Goal: Transaction & Acquisition: Download file/media

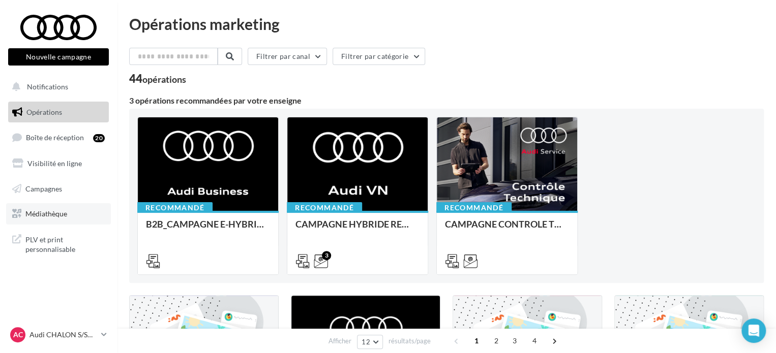
click at [49, 217] on span "Médiathèque" at bounding box center [46, 213] width 42 height 9
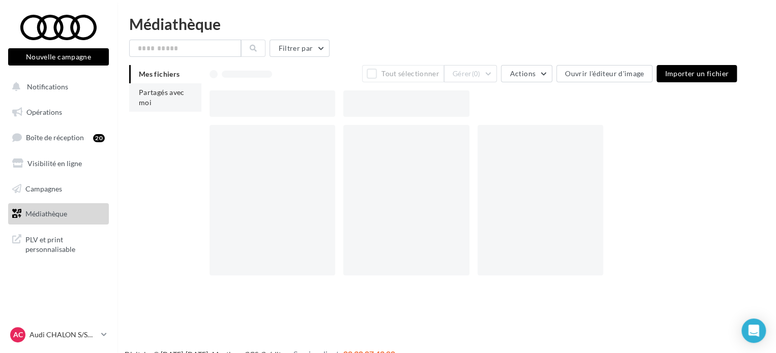
click at [164, 101] on li "Partagés avec moi" at bounding box center [165, 97] width 72 height 28
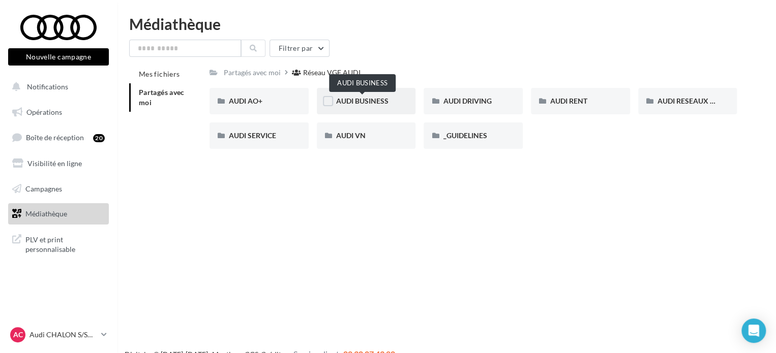
click at [352, 105] on span "AUDI BUSINESS" at bounding box center [362, 101] width 52 height 9
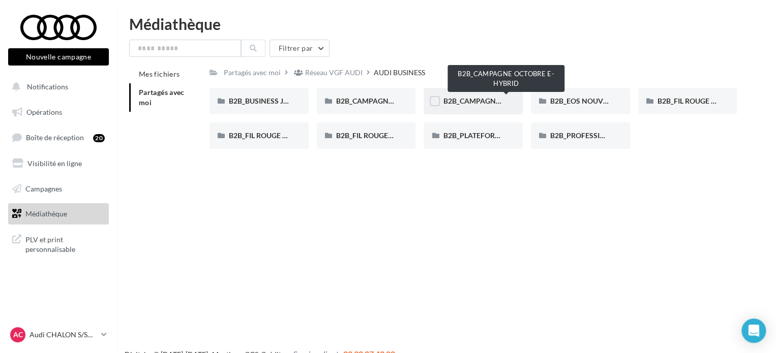
click at [478, 98] on span "B2B_CAMPAGNE OCTOBRE E-HYBRID" at bounding box center [505, 101] width 125 height 9
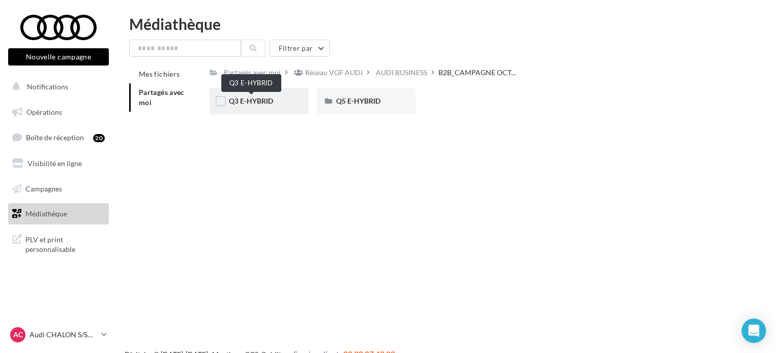
click at [261, 103] on span "Q3 E-HYBRID" at bounding box center [251, 101] width 44 height 9
click at [247, 99] on span "LINKEDIN" at bounding box center [245, 101] width 33 height 9
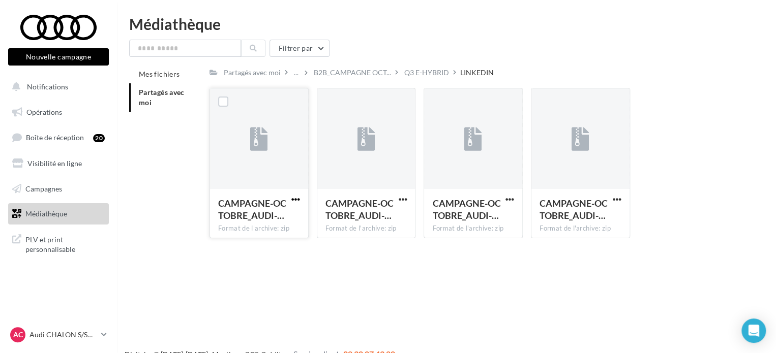
click at [299, 201] on span "button" at bounding box center [295, 199] width 9 height 9
click at [248, 218] on button "Télécharger" at bounding box center [251, 219] width 102 height 26
click at [405, 200] on span "button" at bounding box center [402, 199] width 9 height 9
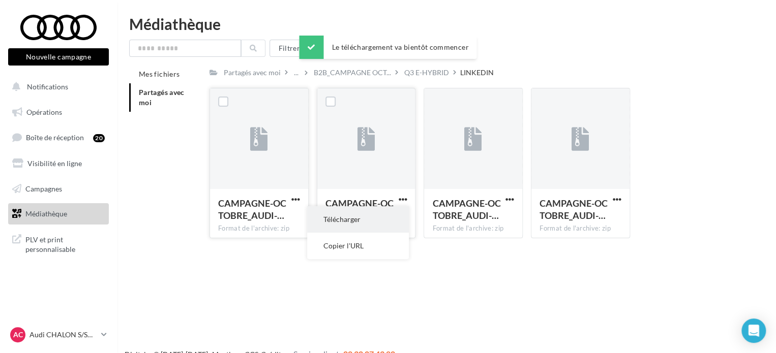
click at [331, 219] on button "Télécharger" at bounding box center [358, 219] width 102 height 26
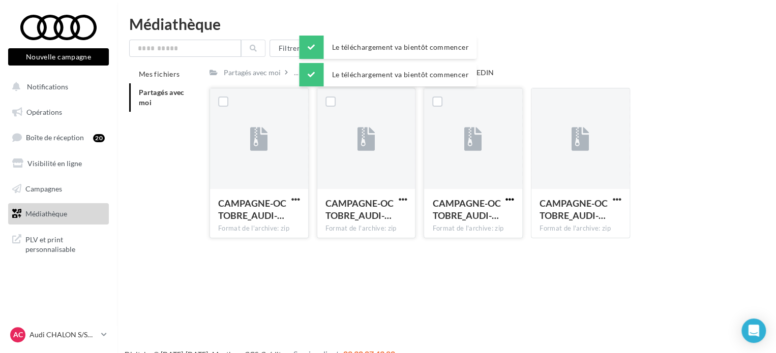
click at [511, 200] on span "button" at bounding box center [509, 199] width 9 height 9
click at [481, 219] on button "Télécharger" at bounding box center [465, 219] width 102 height 26
click at [621, 197] on button "button" at bounding box center [617, 200] width 13 height 10
drag, startPoint x: 591, startPoint y: 216, endPoint x: 585, endPoint y: 216, distance: 6.1
click at [591, 216] on button "Télécharger" at bounding box center [573, 219] width 102 height 26
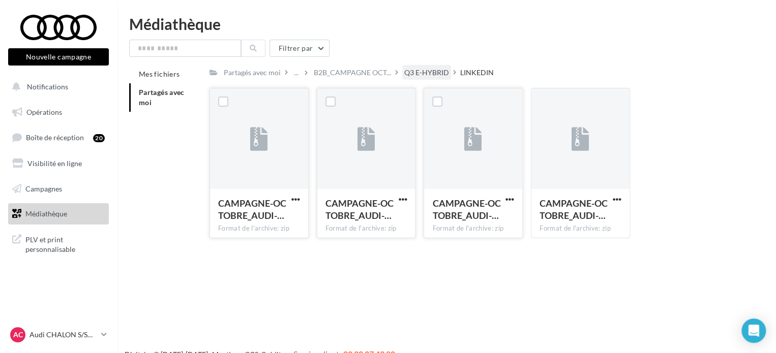
click at [425, 73] on div "Q3 E-HYBRID" at bounding box center [426, 73] width 45 height 10
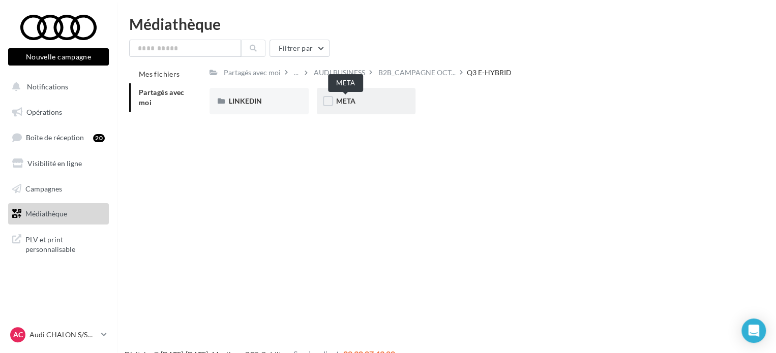
click at [340, 104] on span "META" at bounding box center [345, 101] width 19 height 9
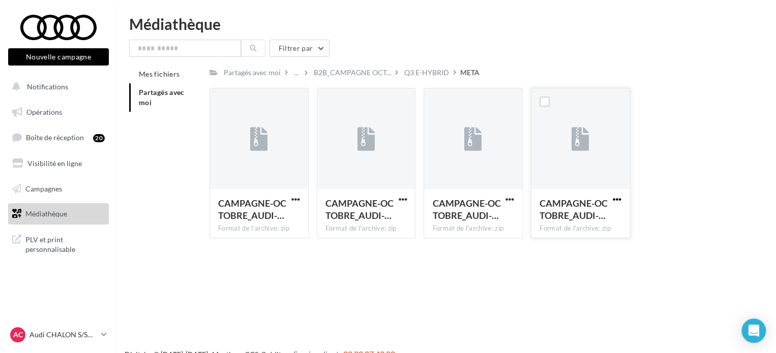
click at [616, 197] on span "button" at bounding box center [617, 199] width 9 height 9
click at [549, 218] on button "Télécharger" at bounding box center [573, 219] width 102 height 26
click at [401, 202] on span "button" at bounding box center [402, 199] width 9 height 9
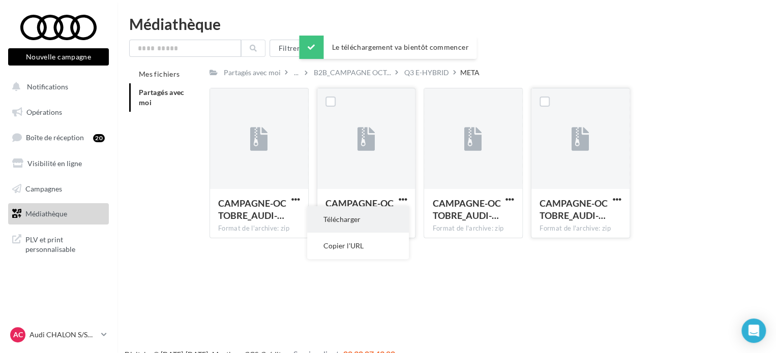
click at [357, 223] on button "Télécharger" at bounding box center [358, 219] width 102 height 26
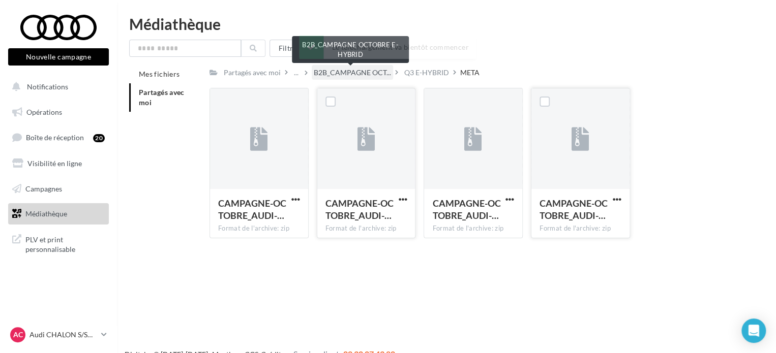
click at [366, 75] on span "B2B_CAMPAGNE OCT..." at bounding box center [352, 73] width 77 height 10
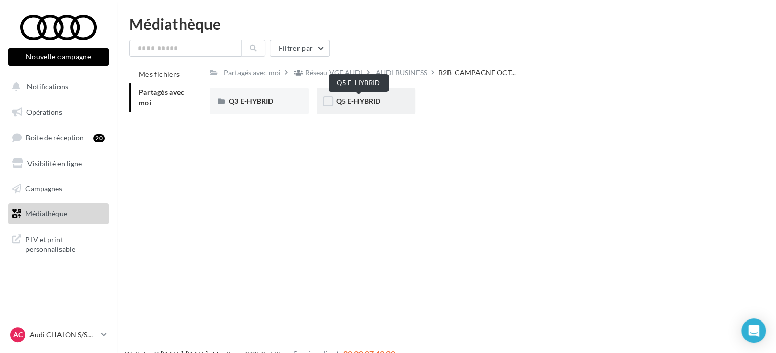
click at [348, 103] on span "Q5 E-HYBRID" at bounding box center [358, 101] width 44 height 9
click at [244, 97] on span "LINKEDIN" at bounding box center [245, 101] width 33 height 9
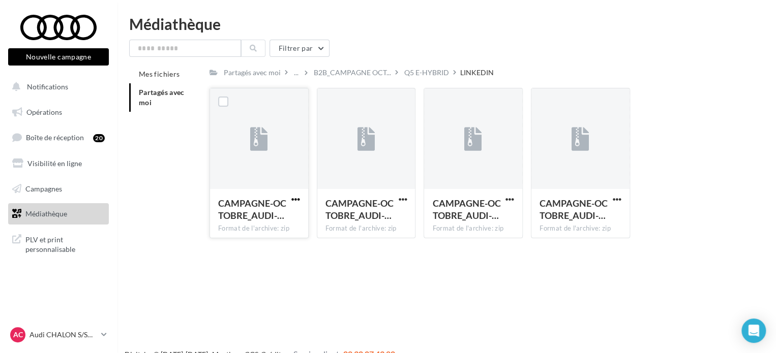
click at [291, 201] on span "button" at bounding box center [295, 199] width 9 height 9
click at [257, 221] on button "Télécharger" at bounding box center [251, 219] width 102 height 26
click at [405, 198] on span "button" at bounding box center [402, 199] width 9 height 9
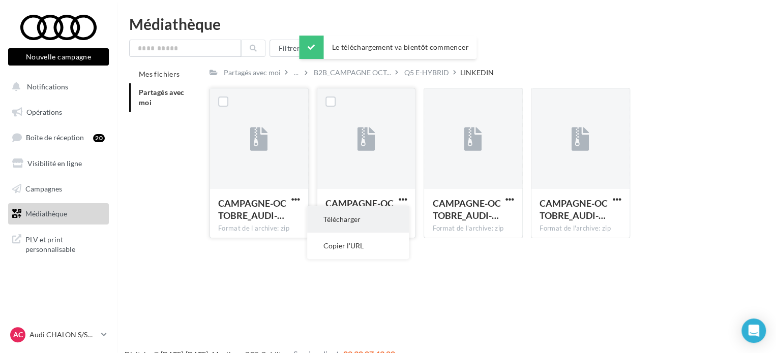
click at [380, 216] on button "Télécharger" at bounding box center [358, 219] width 102 height 26
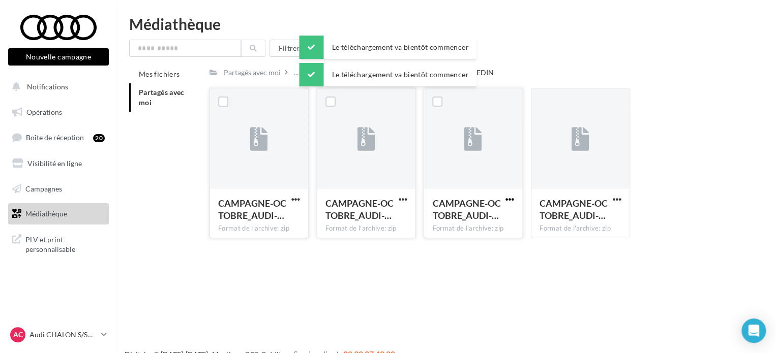
click at [510, 195] on span "button" at bounding box center [509, 199] width 9 height 9
drag, startPoint x: 466, startPoint y: 219, endPoint x: 488, endPoint y: 218, distance: 21.9
click at [466, 219] on button "Télécharger" at bounding box center [465, 219] width 102 height 26
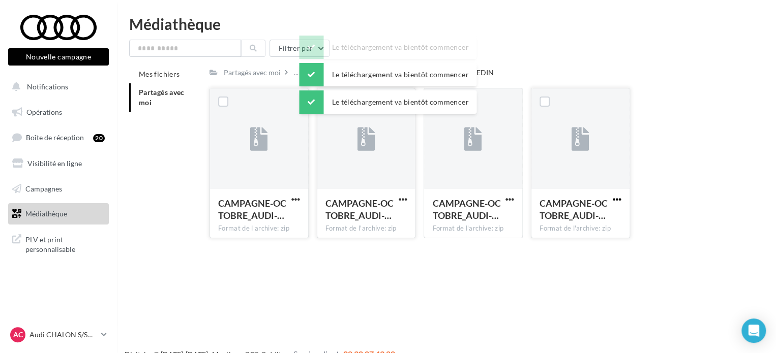
click at [619, 200] on span "button" at bounding box center [617, 199] width 9 height 9
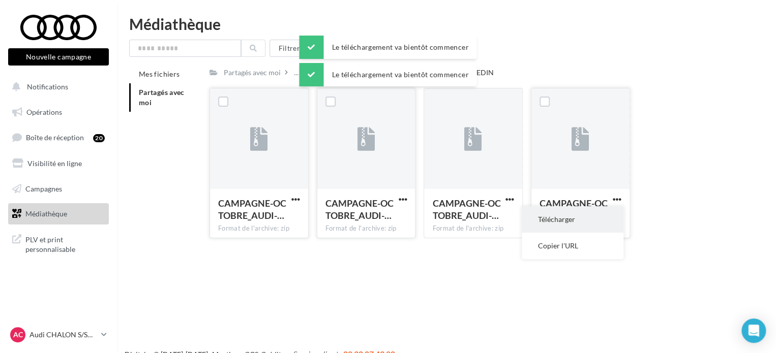
click at [577, 217] on button "Télécharger" at bounding box center [573, 219] width 102 height 26
click at [484, 70] on div "LINKEDIN" at bounding box center [477, 73] width 34 height 10
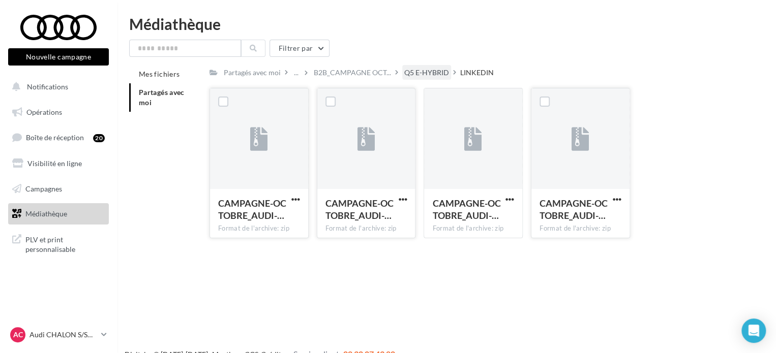
click at [436, 74] on div "Q5 E-HYBRID" at bounding box center [426, 73] width 45 height 10
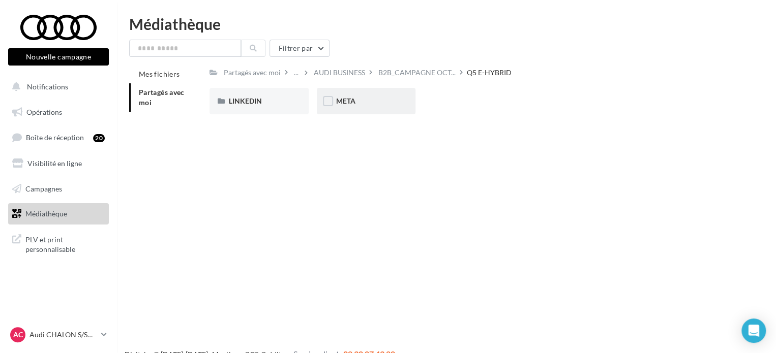
click at [373, 106] on div "META" at bounding box center [366, 101] width 61 height 10
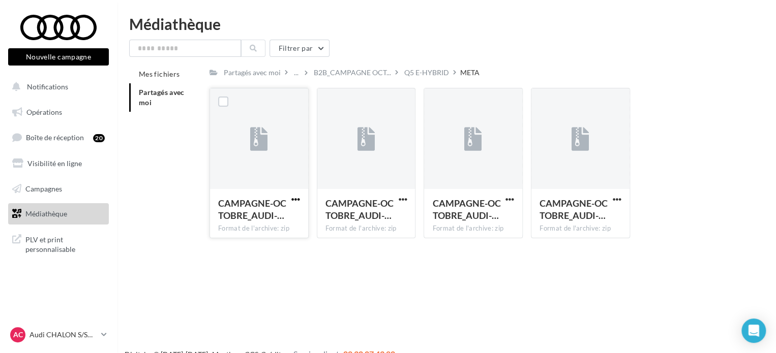
click at [294, 200] on span "button" at bounding box center [295, 199] width 9 height 9
click at [251, 221] on button "Télécharger" at bounding box center [251, 219] width 102 height 26
click at [616, 198] on span "button" at bounding box center [617, 199] width 9 height 9
click at [570, 215] on button "Télécharger" at bounding box center [573, 219] width 102 height 26
